Goal: Task Accomplishment & Management: Manage account settings

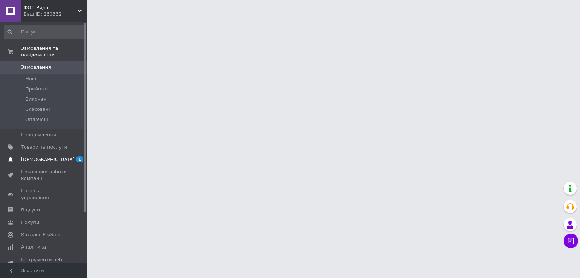
click at [29, 156] on span "[DEMOGRAPHIC_DATA]" at bounding box center [48, 159] width 54 height 7
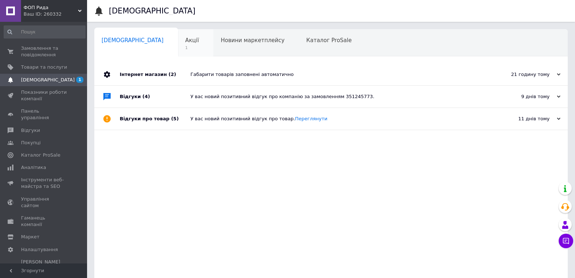
click at [185, 41] on span "Акції" at bounding box center [192, 40] width 14 height 7
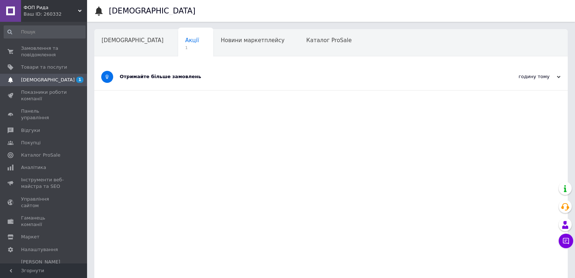
click at [180, 79] on div "Отримайте більше замовлень" at bounding box center [304, 76] width 368 height 7
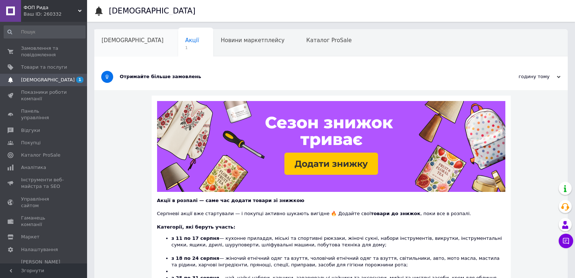
click at [121, 56] on div "[DEMOGRAPHIC_DATA]" at bounding box center [136, 43] width 84 height 28
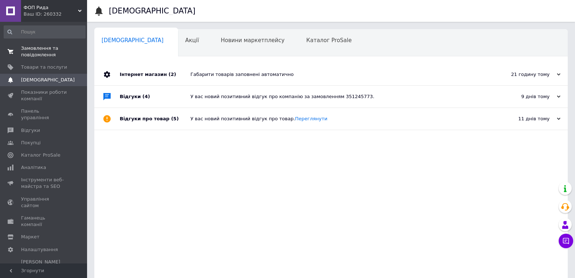
click at [50, 52] on span "Замовлення та повідомлення" at bounding box center [44, 51] width 46 height 13
